Goal: Transaction & Acquisition: Purchase product/service

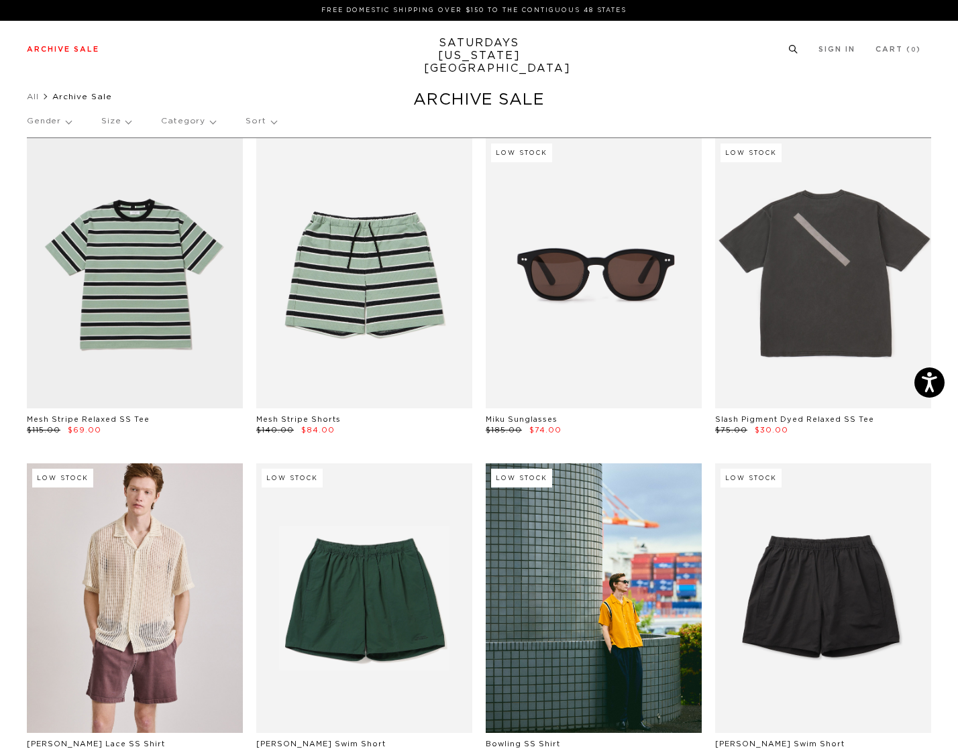
click at [795, 50] on icon at bounding box center [793, 49] width 10 height 9
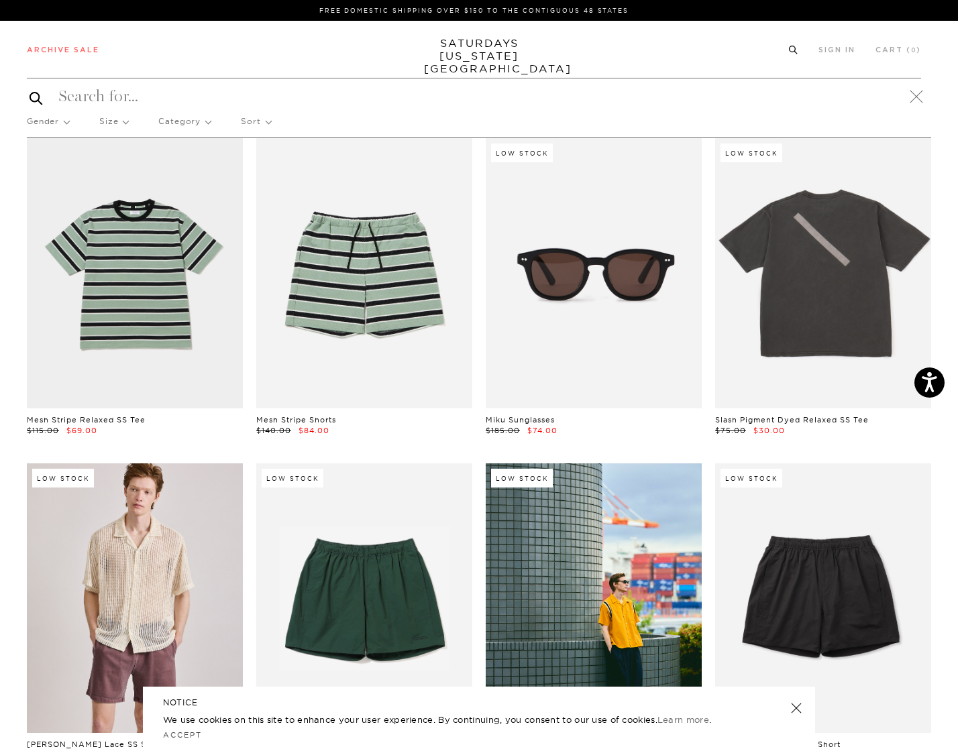
click at [792, 48] on icon at bounding box center [793, 50] width 10 height 9
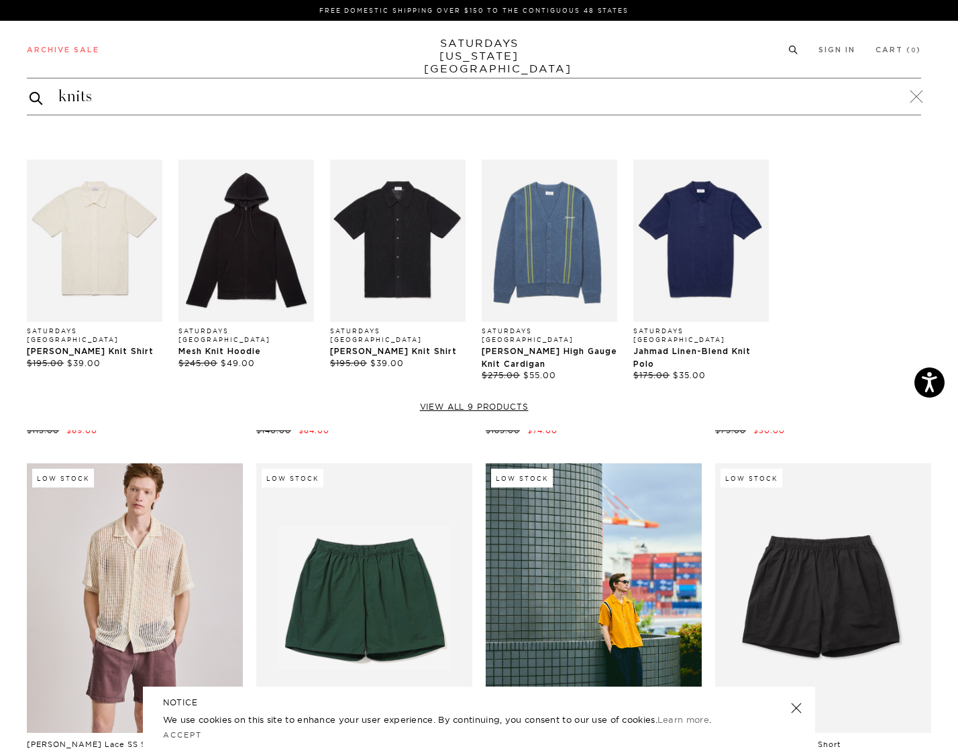
type input "knits"
click at [36, 97] on button "submit" at bounding box center [36, 98] width 13 height 16
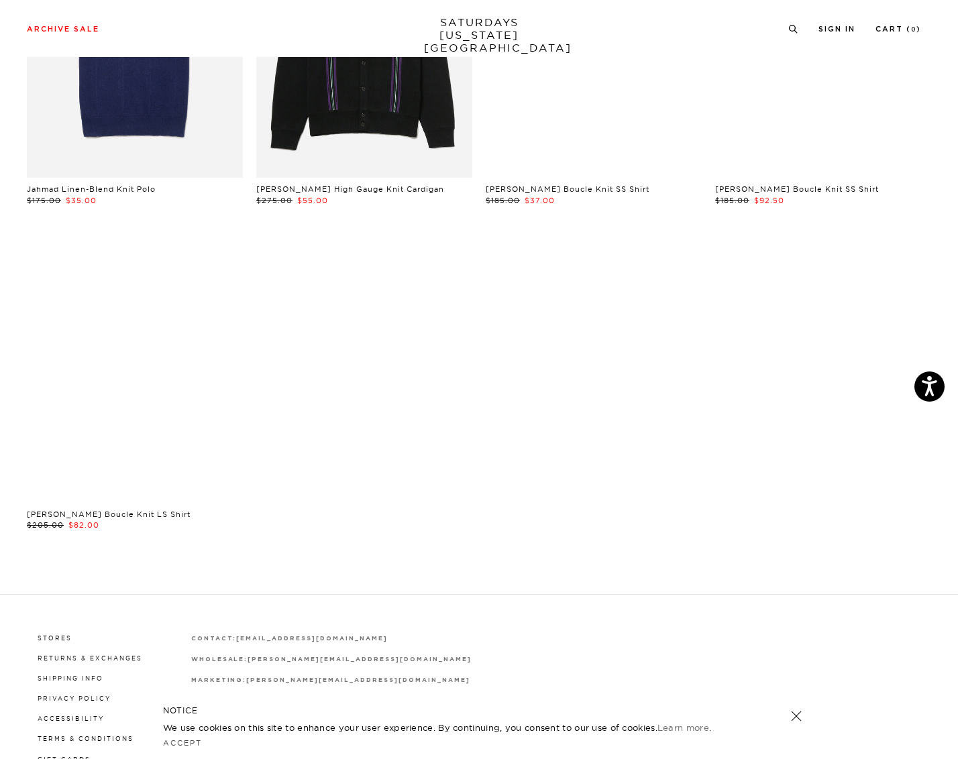
scroll to position [600, 0]
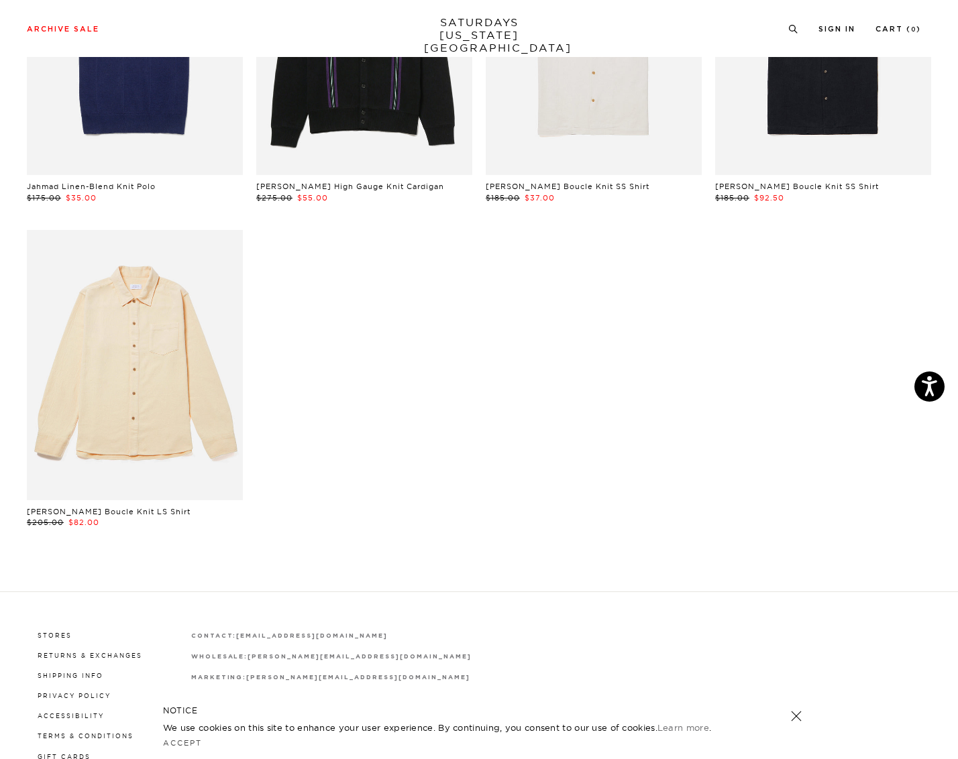
click at [195, 341] on link at bounding box center [135, 365] width 216 height 270
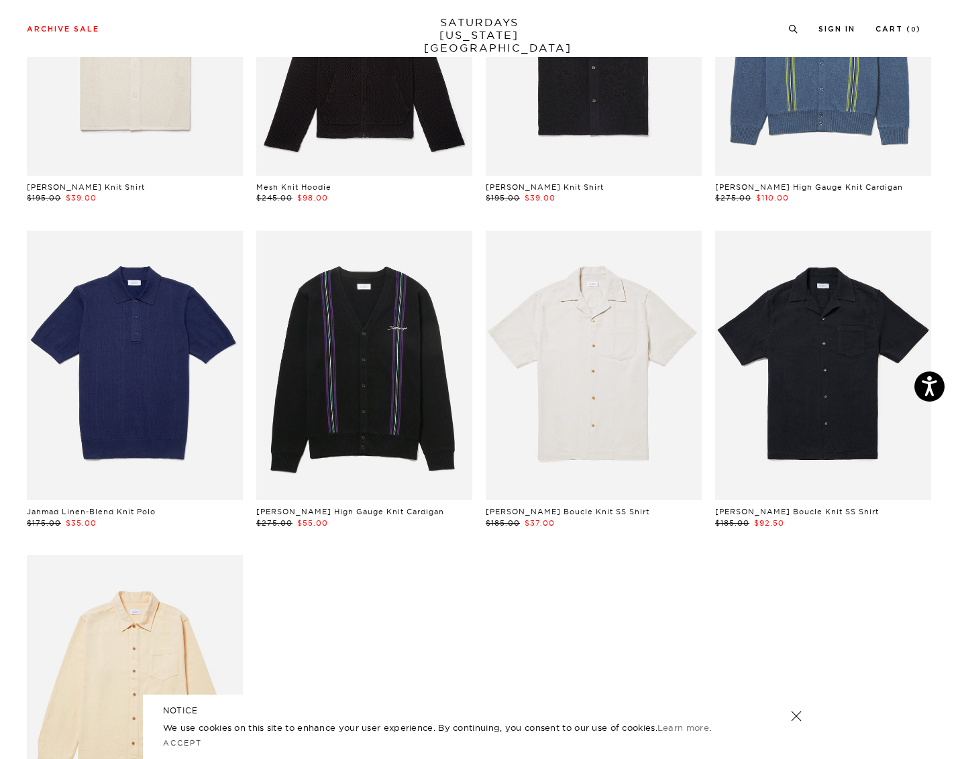
scroll to position [276, 0]
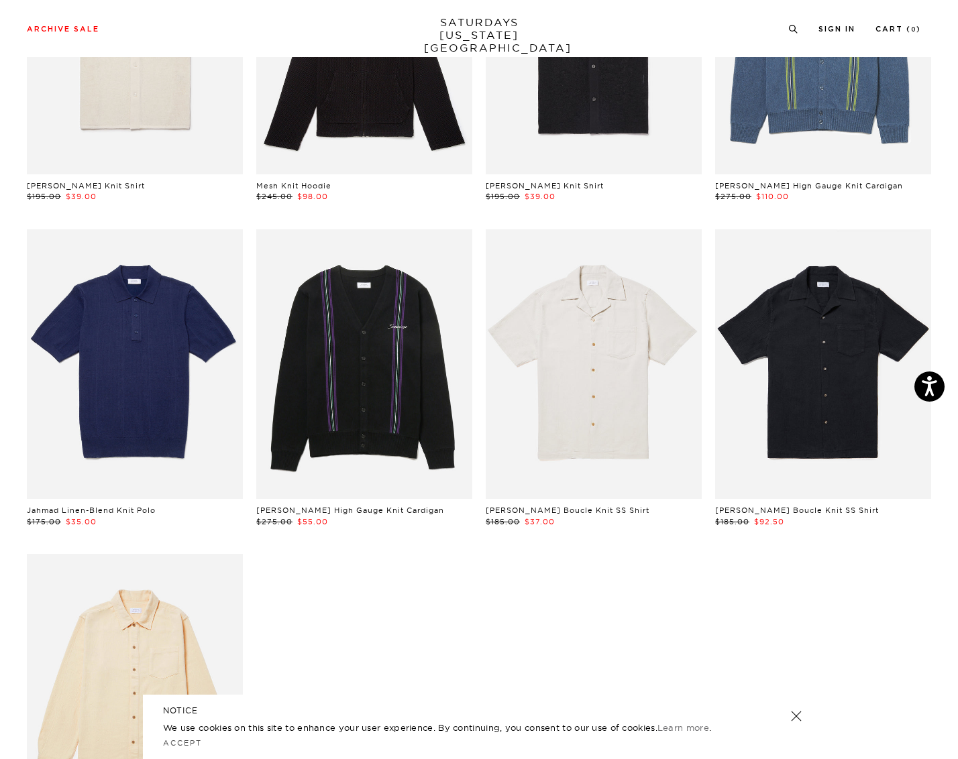
click at [350, 297] on link at bounding box center [364, 364] width 216 height 270
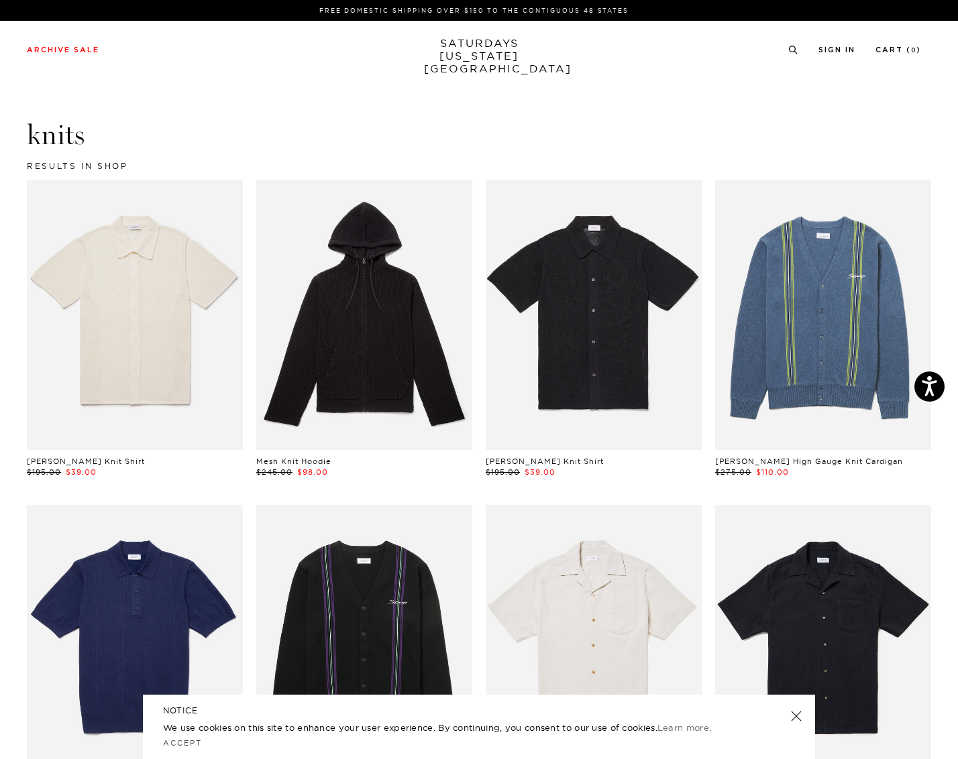
scroll to position [0, 0]
click at [339, 295] on link at bounding box center [364, 315] width 216 height 270
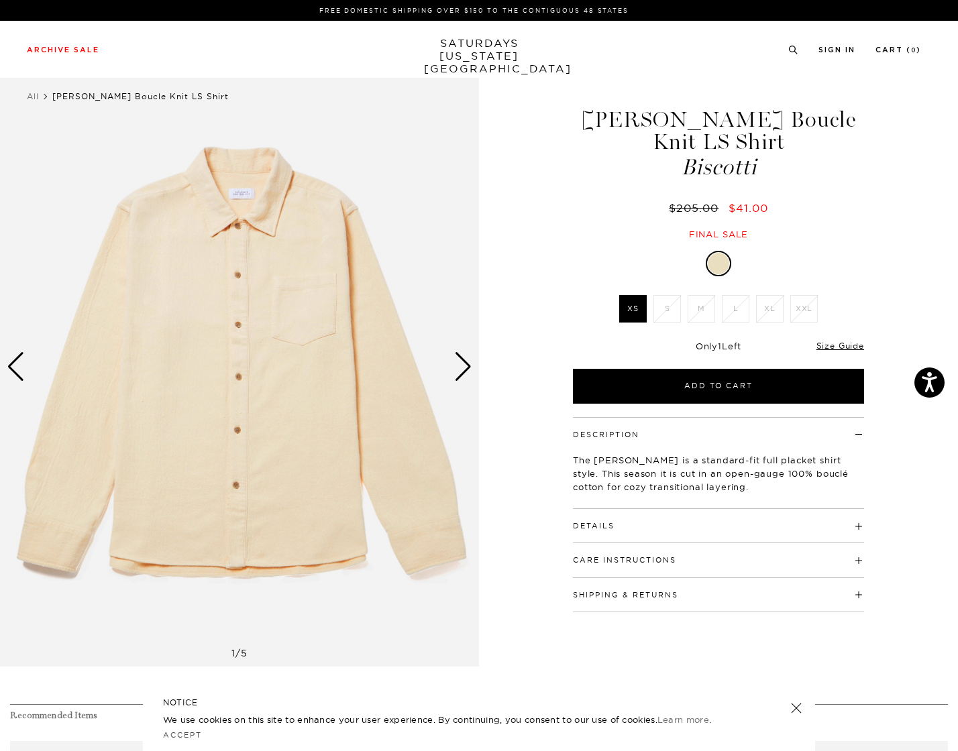
click at [596, 523] on button "Details" at bounding box center [594, 526] width 42 height 7
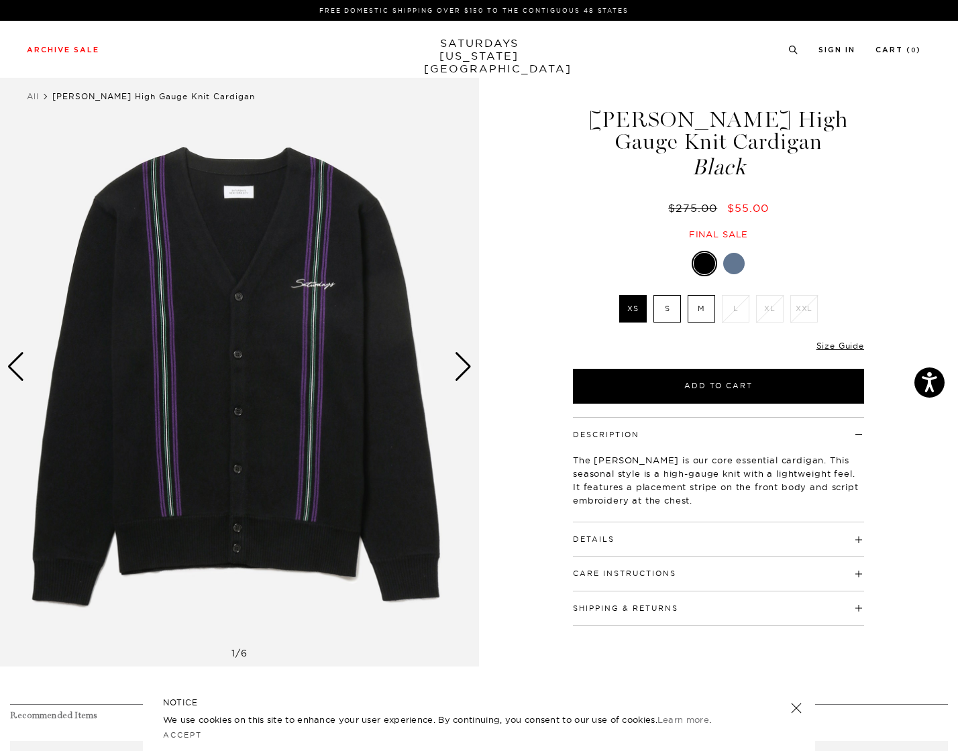
click at [319, 288] on img at bounding box center [239, 367] width 479 height 599
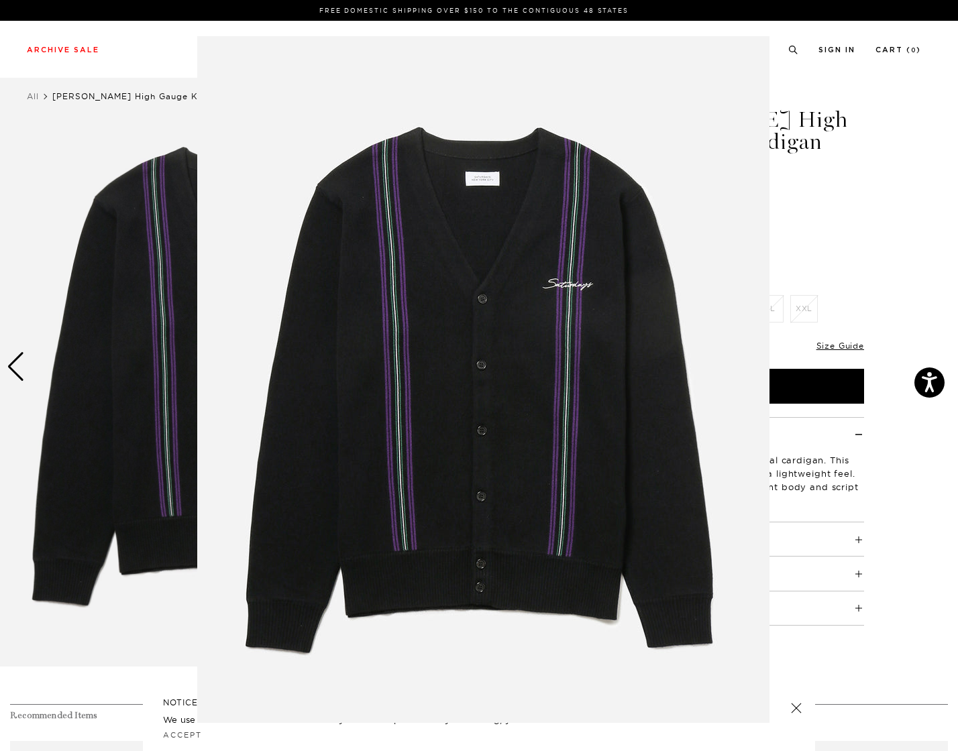
click at [541, 284] on img at bounding box center [483, 379] width 572 height 687
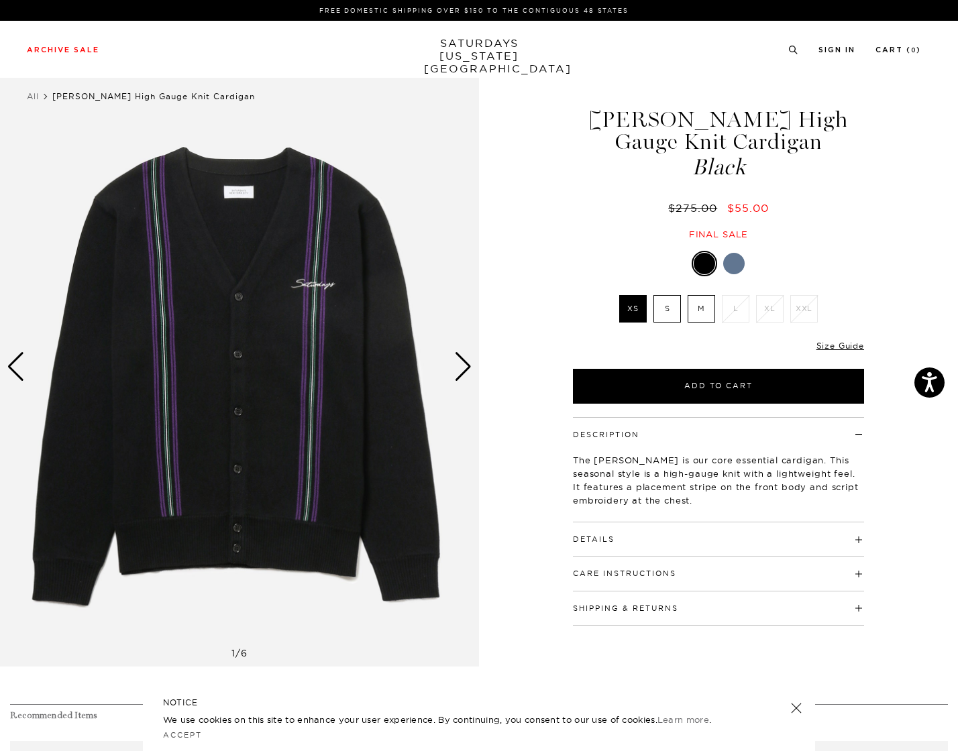
click at [539, 306] on div "1 / 6" at bounding box center [479, 367] width 958 height 599
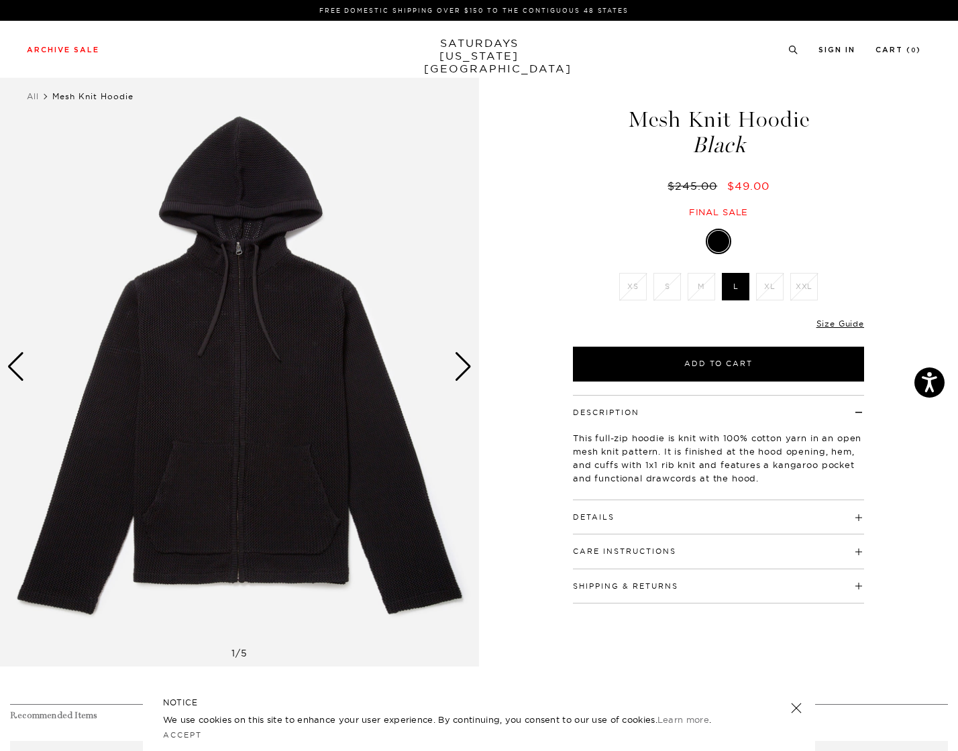
click at [596, 519] on button "Details" at bounding box center [594, 517] width 42 height 7
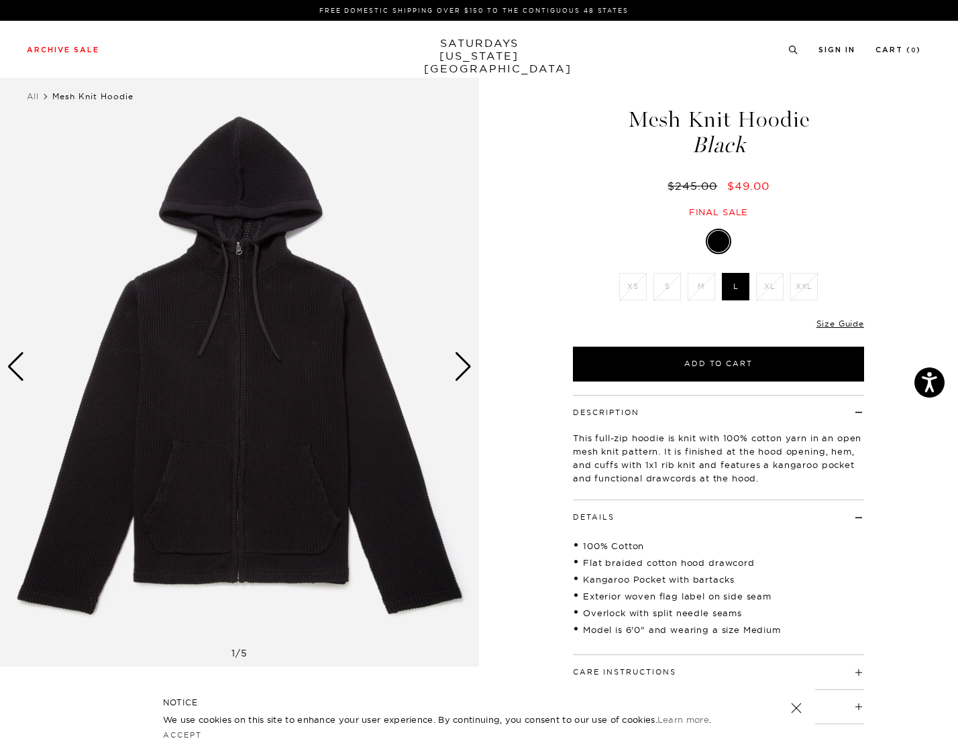
click at [446, 376] on img at bounding box center [239, 367] width 479 height 599
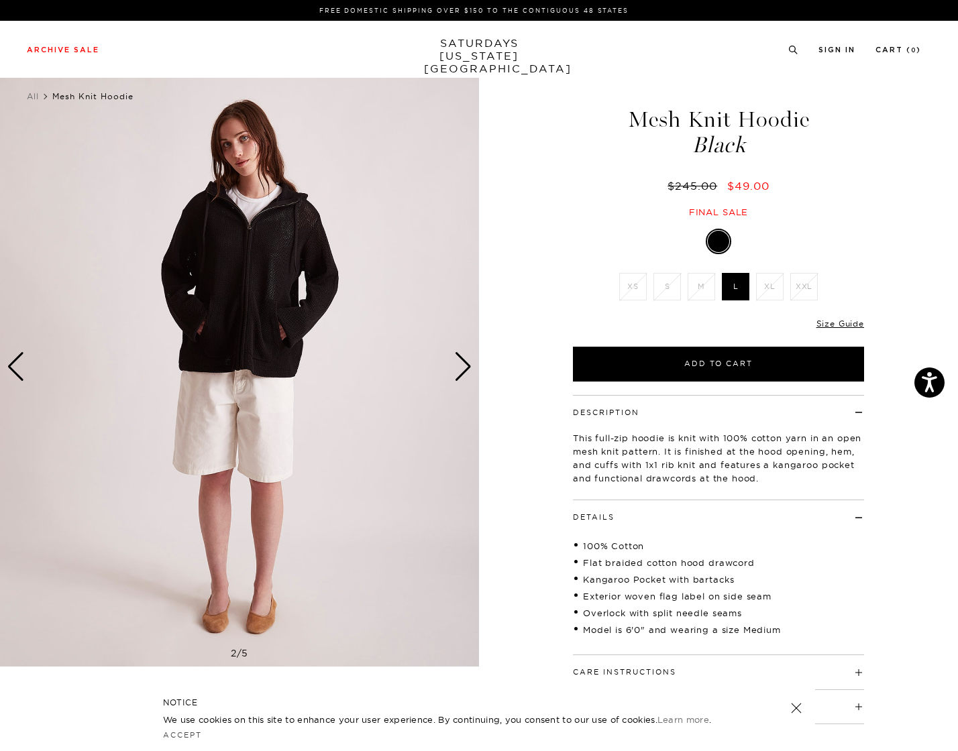
click at [453, 375] on div "2 / 5" at bounding box center [239, 367] width 479 height 599
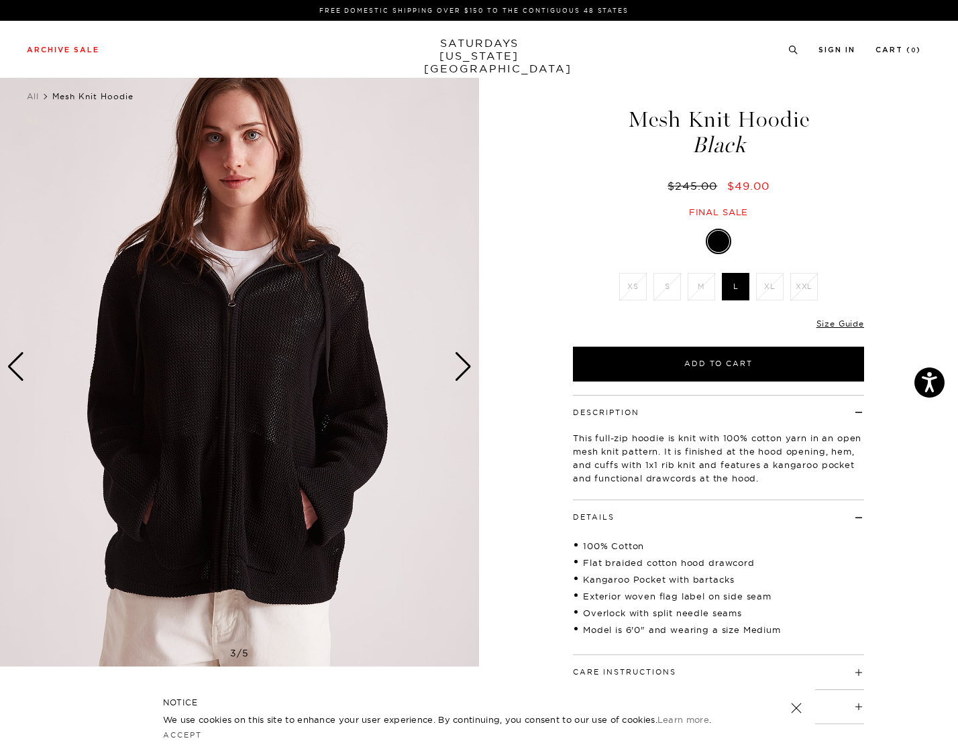
click at [453, 375] on img at bounding box center [239, 367] width 479 height 599
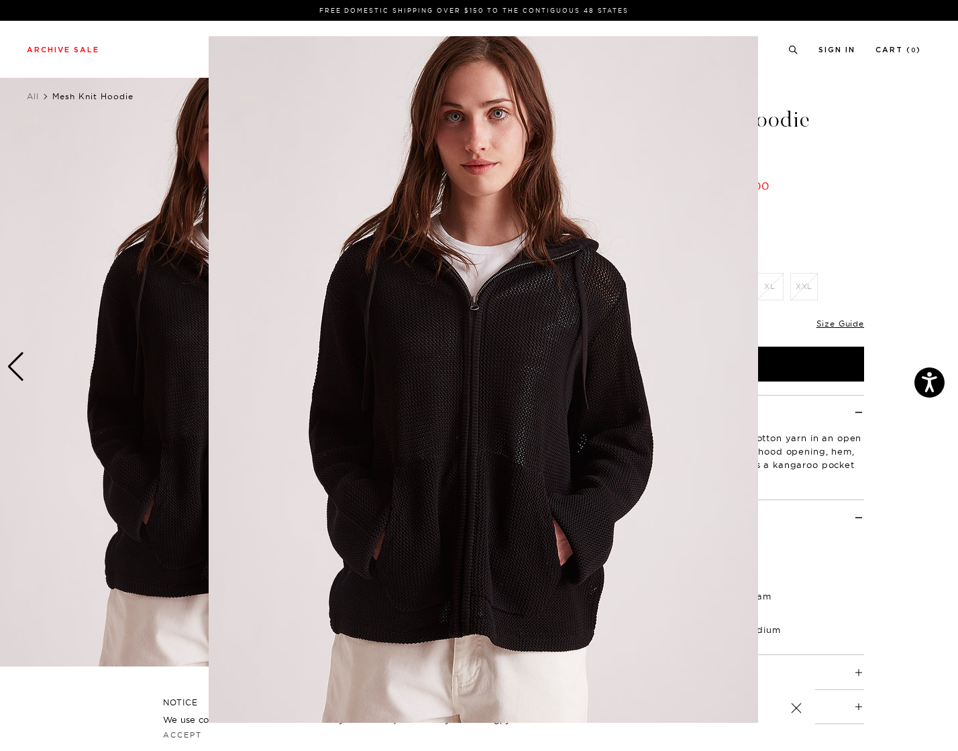
click at [810, 249] on figure at bounding box center [479, 375] width 958 height 751
